Goal: Transaction & Acquisition: Purchase product/service

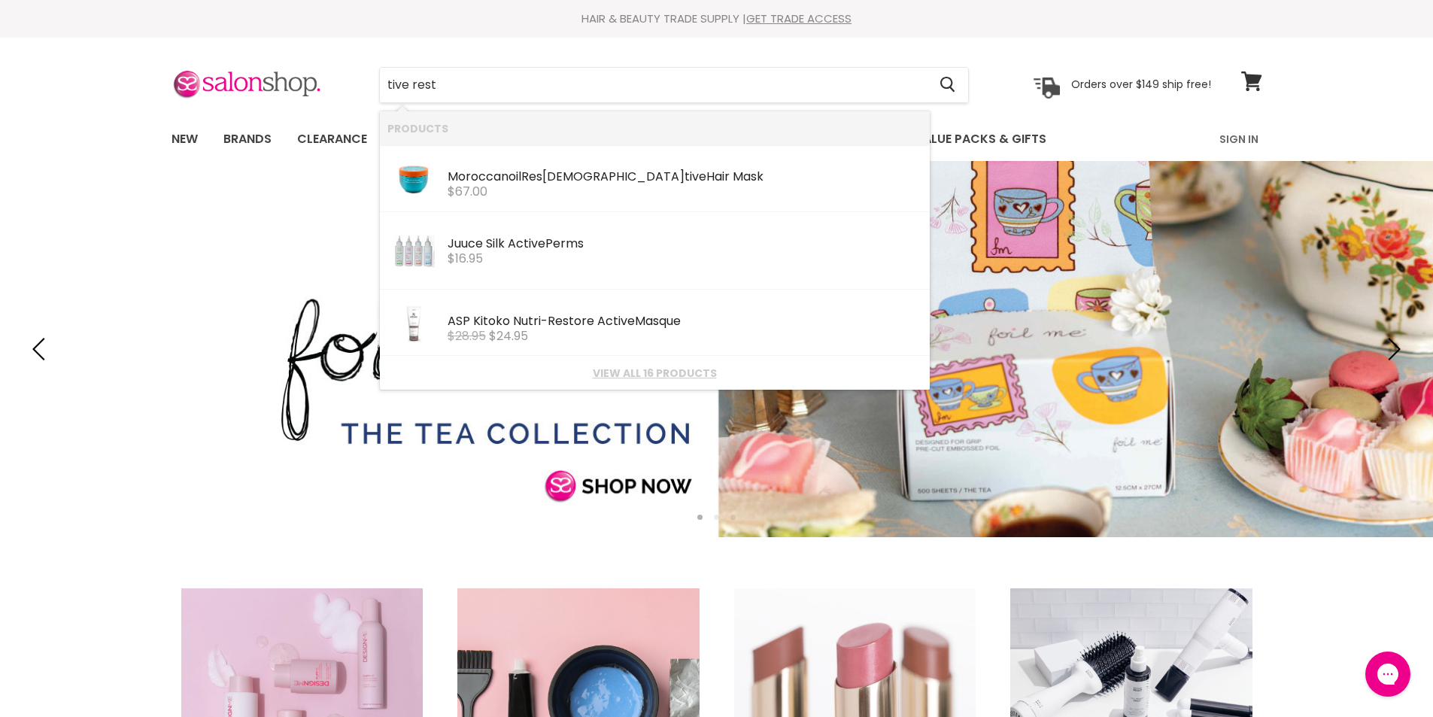
type input "tive restr"
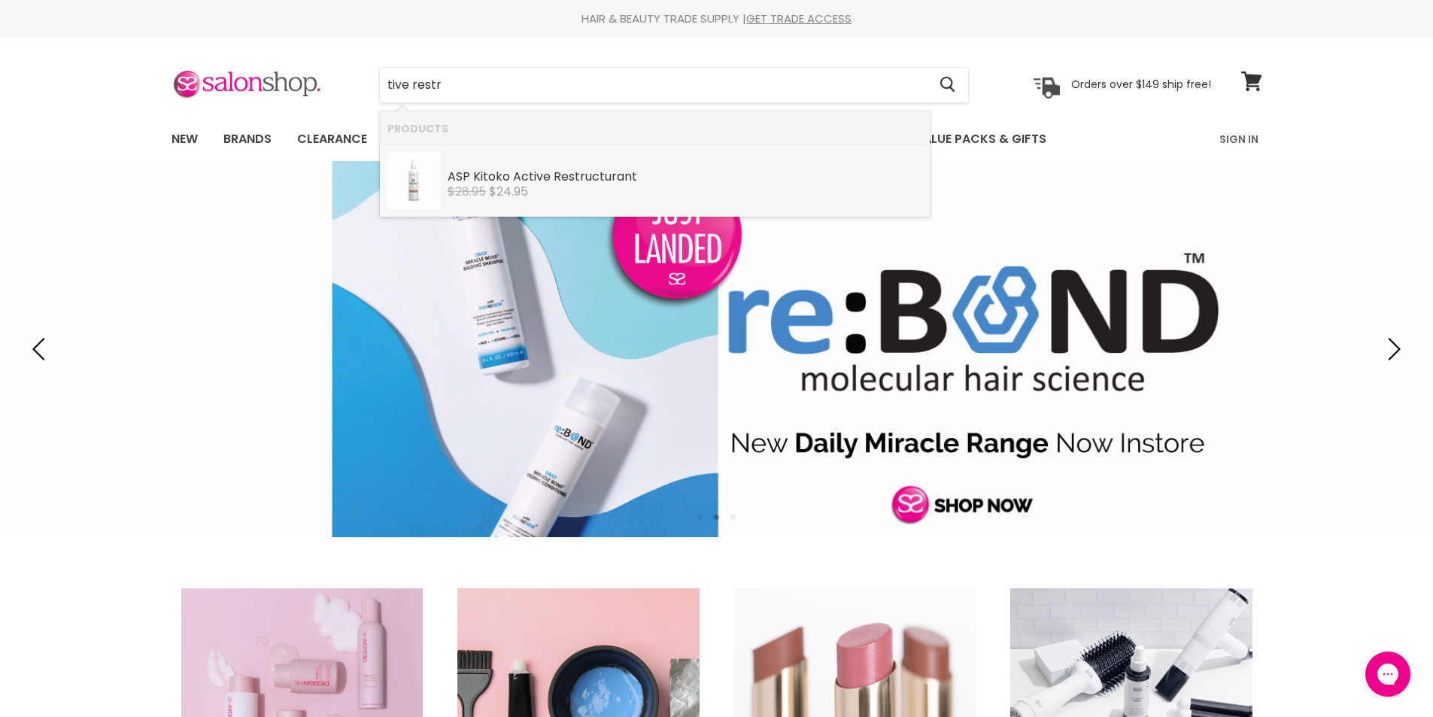
click at [492, 196] on span "$24.95" at bounding box center [508, 191] width 39 height 17
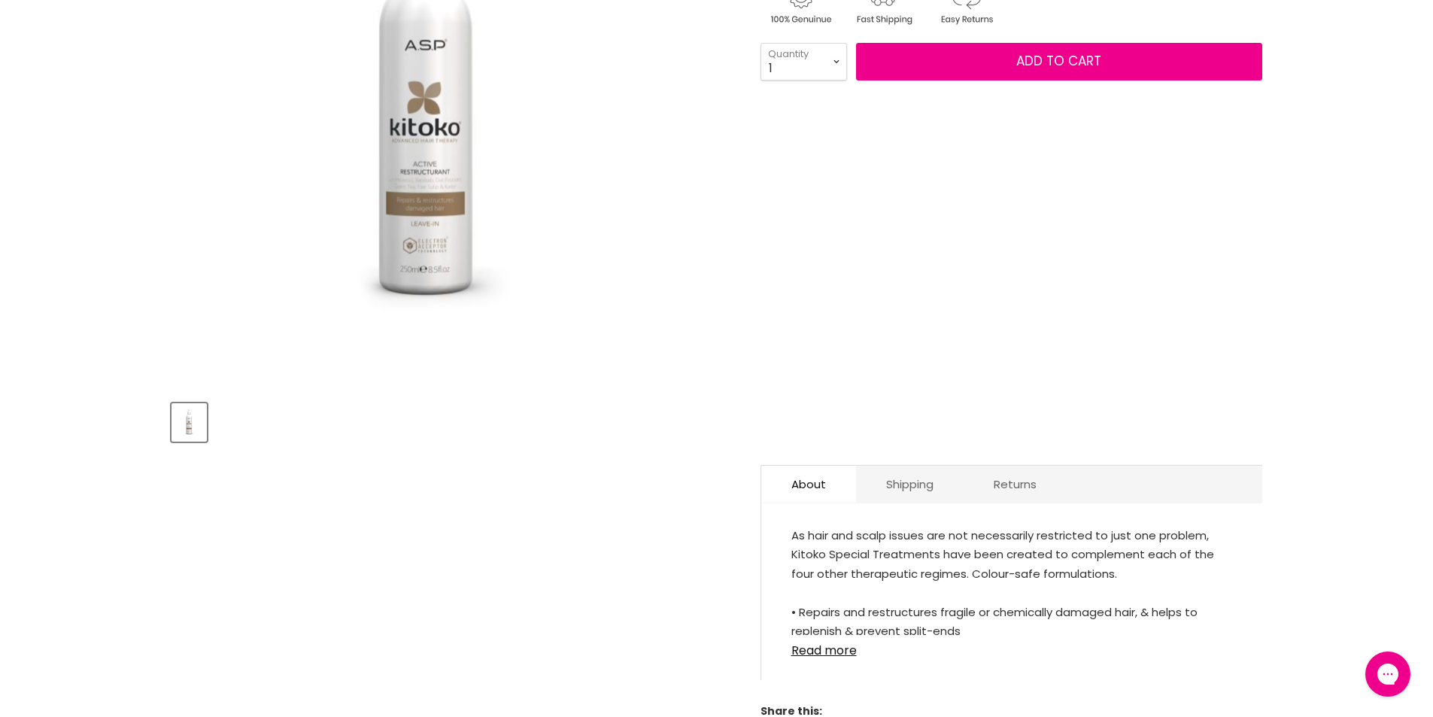
scroll to position [451, 0]
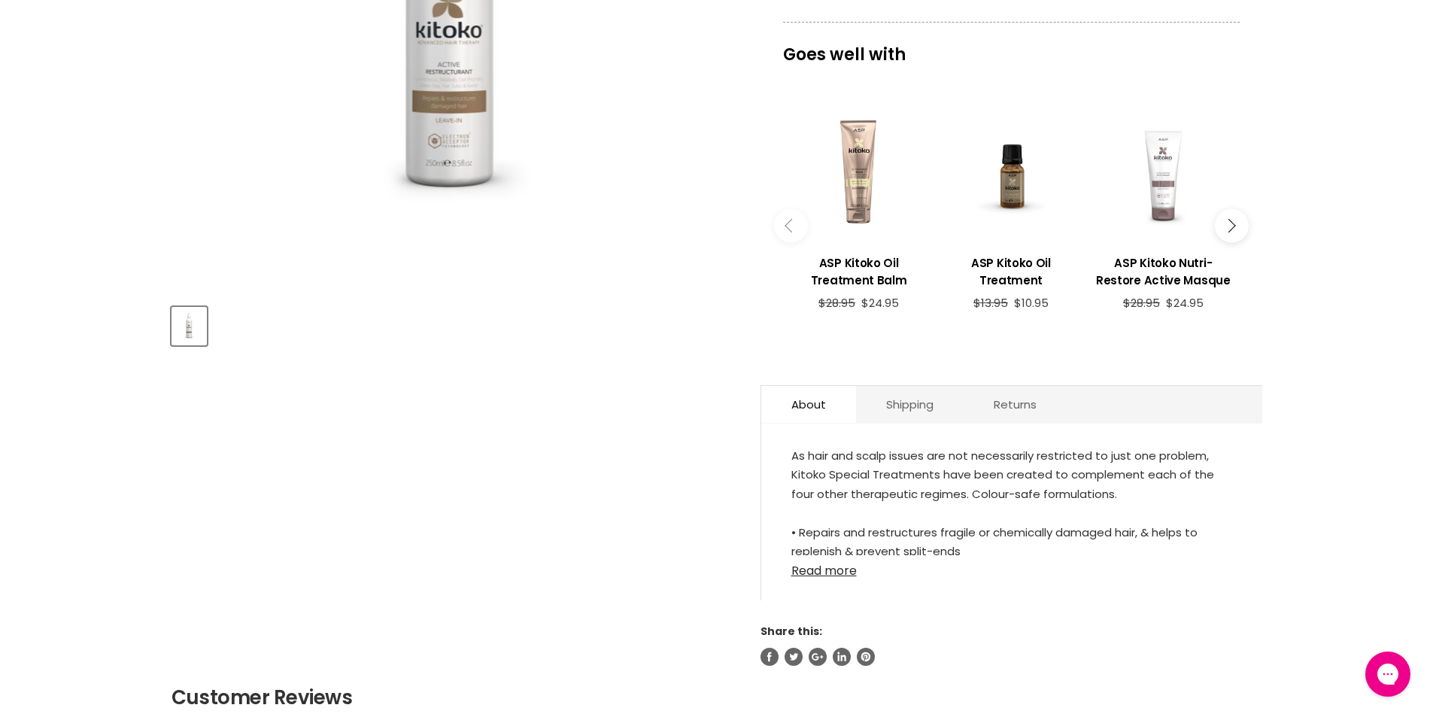
click at [832, 572] on link "Read more" at bounding box center [1011, 566] width 441 height 23
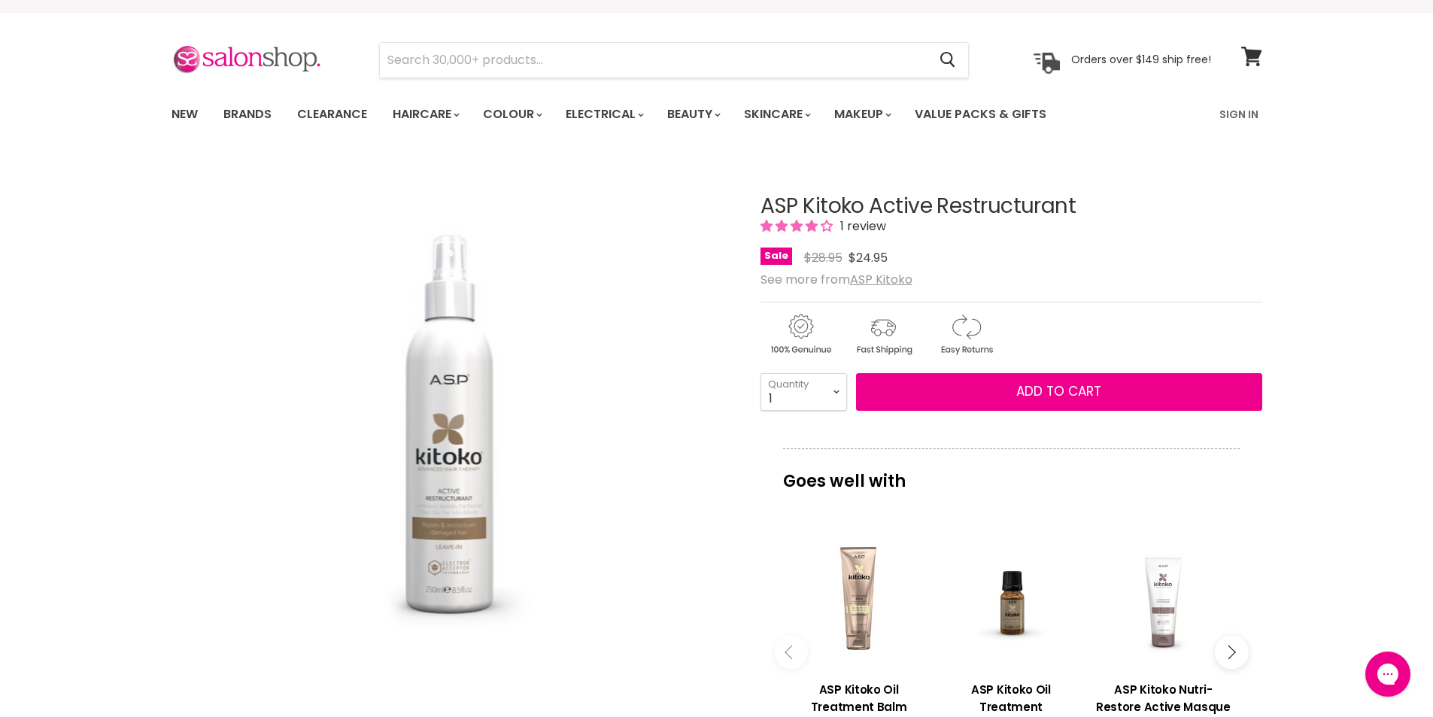
scroll to position [0, 0]
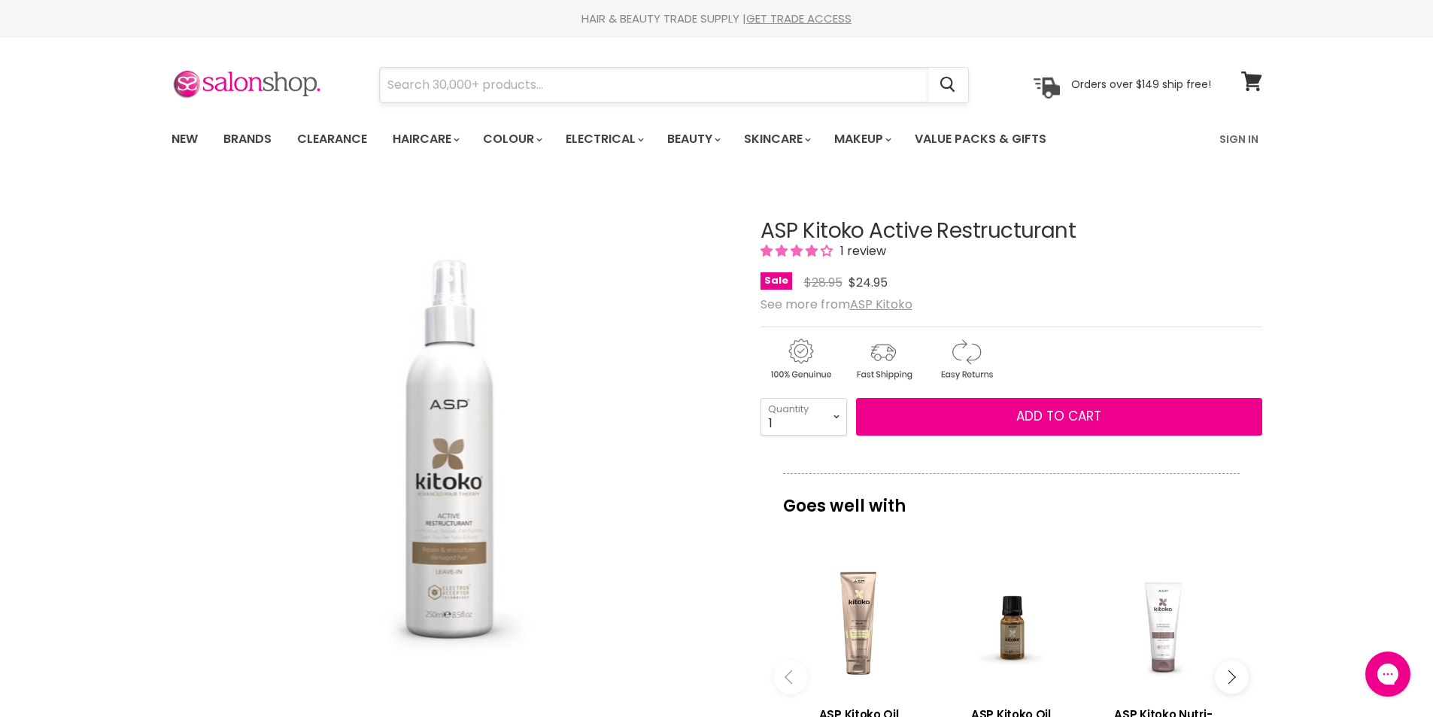
click at [534, 88] on input "Search" at bounding box center [654, 85] width 548 height 35
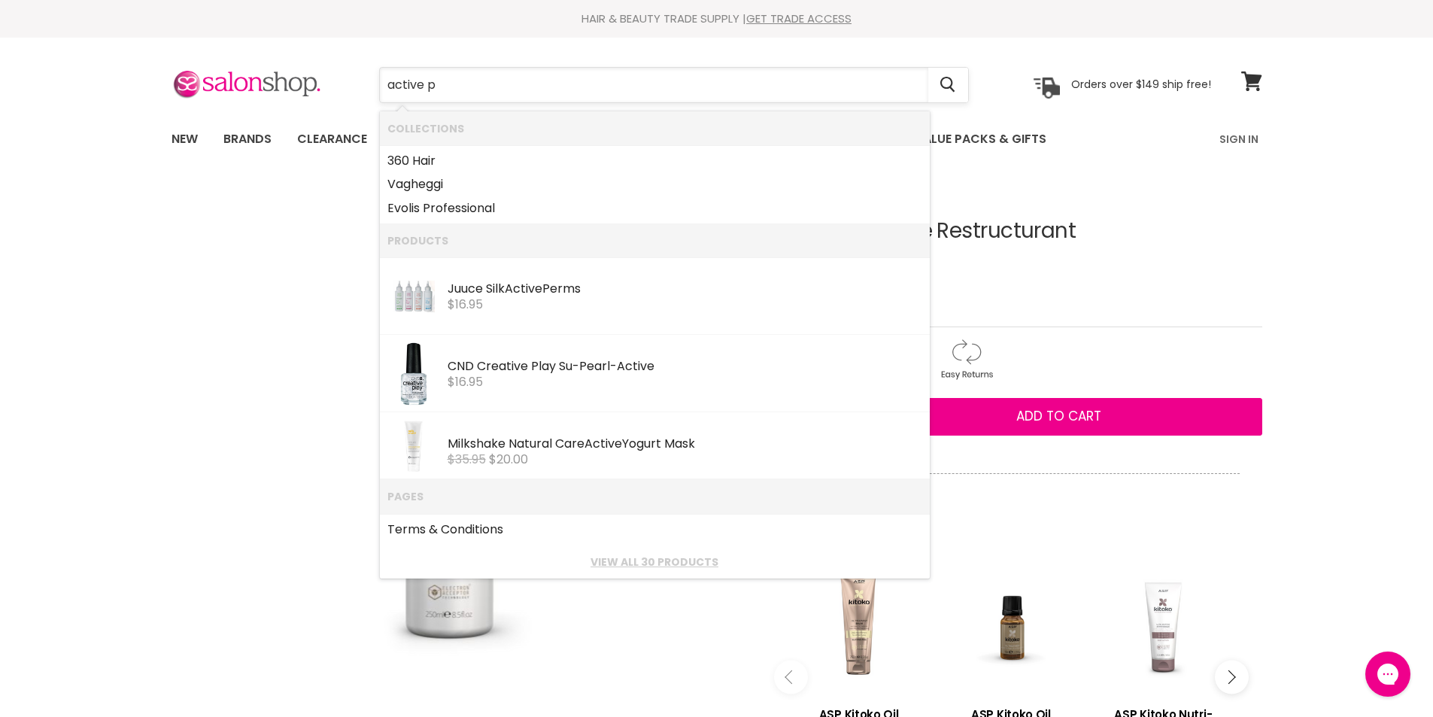
type input "active ph"
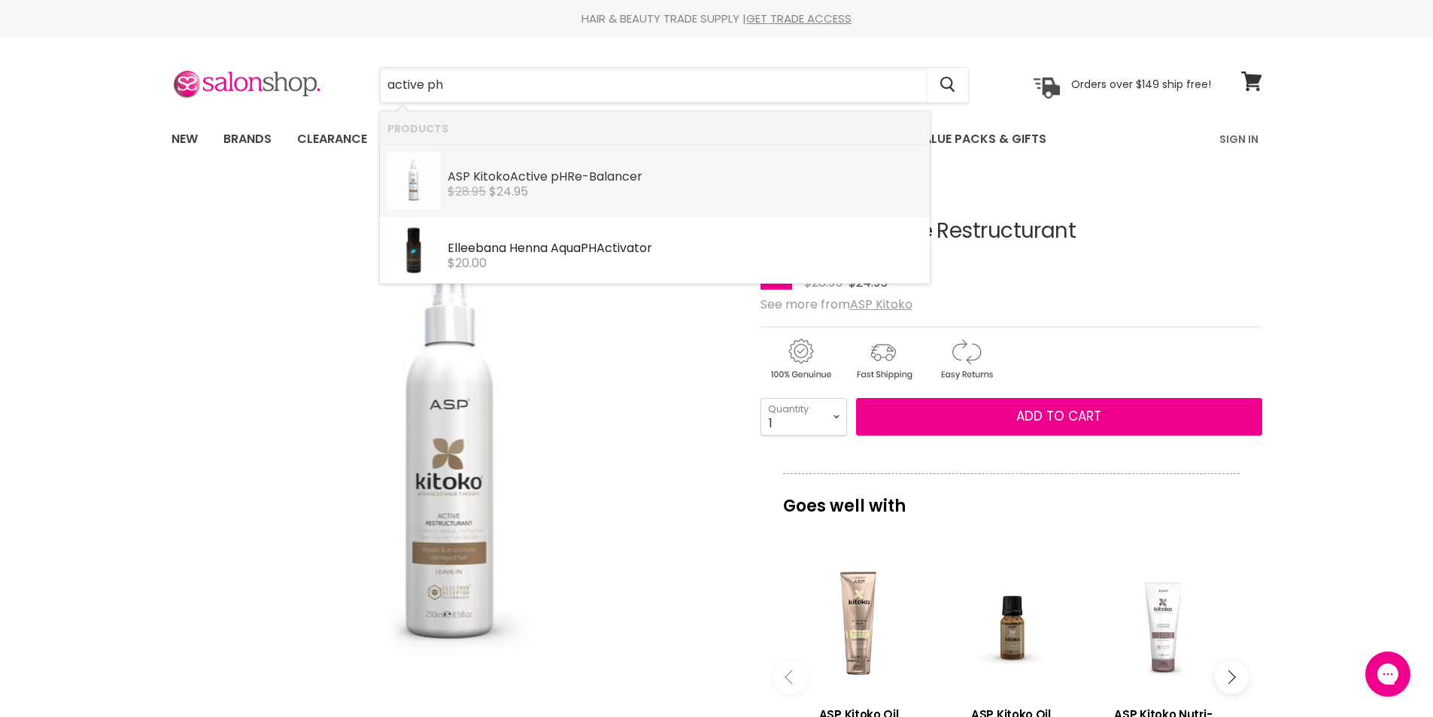
click at [509, 185] on span "$24.95" at bounding box center [508, 191] width 39 height 17
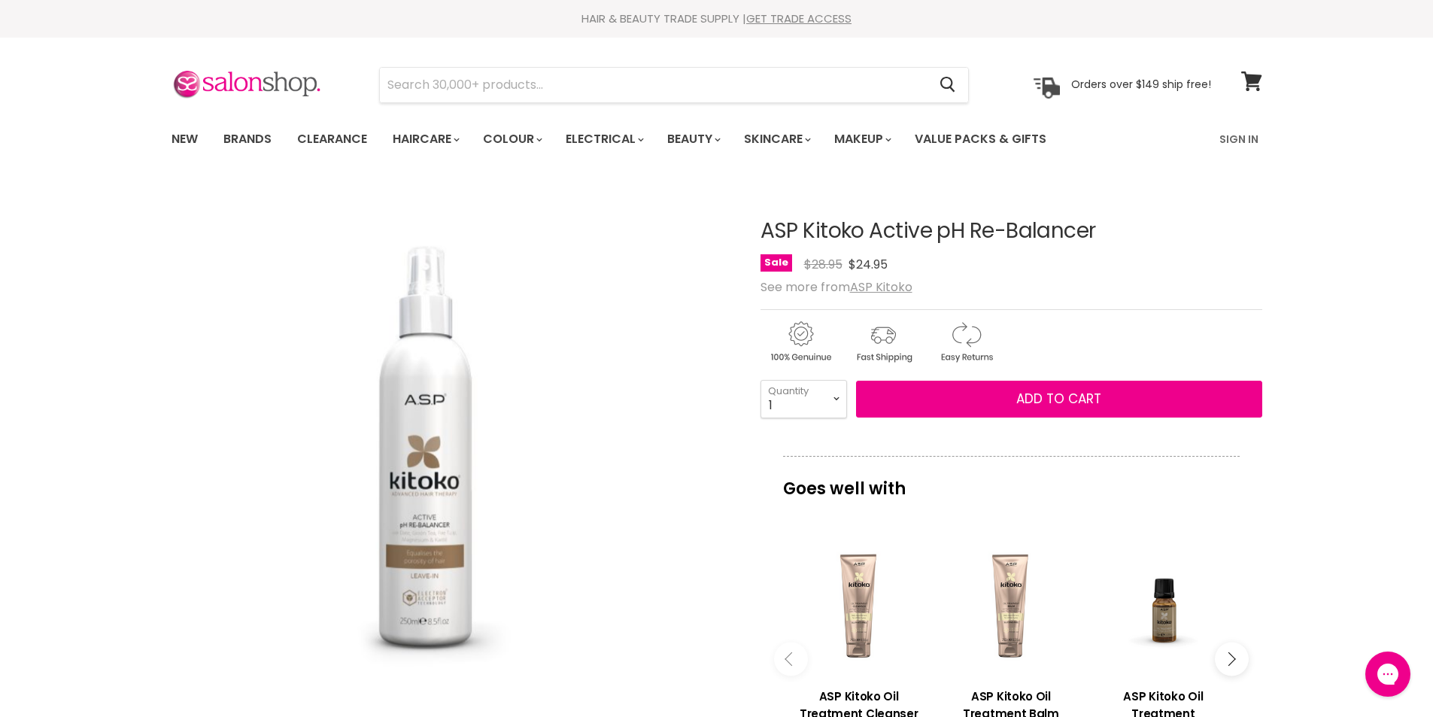
click at [649, 629] on img "ASP Kitoko Active pH Re-Balancer image. Click or Scroll to Zoom." at bounding box center [428, 462] width 515 height 562
